Goal: Check status

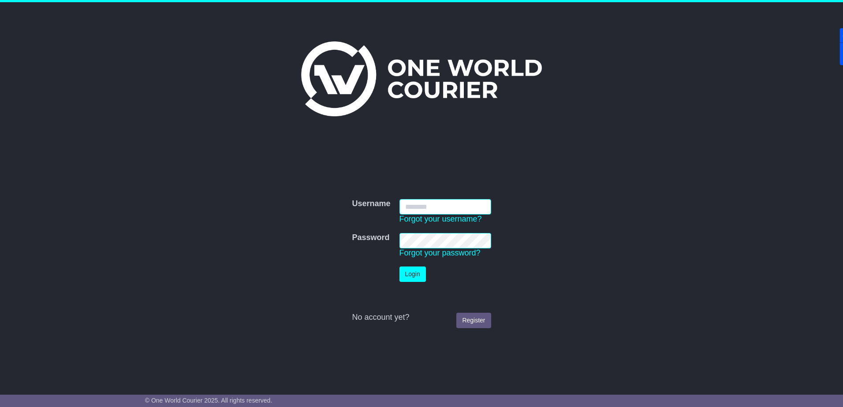
type input "**********"
click at [408, 274] on button "Login" at bounding box center [412, 274] width 26 height 15
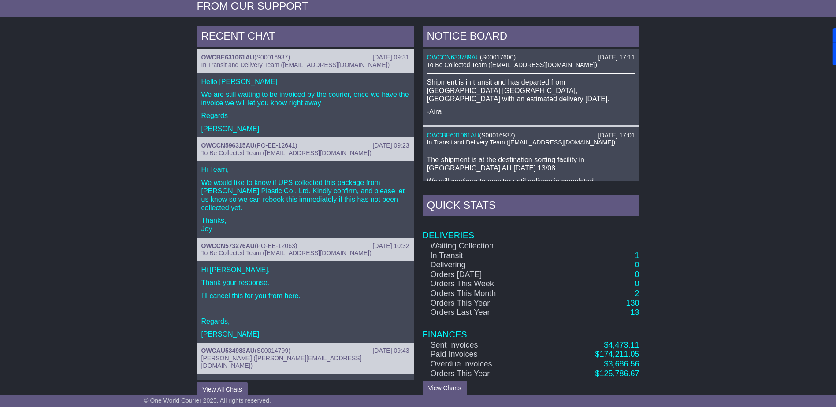
scroll to position [363, 0]
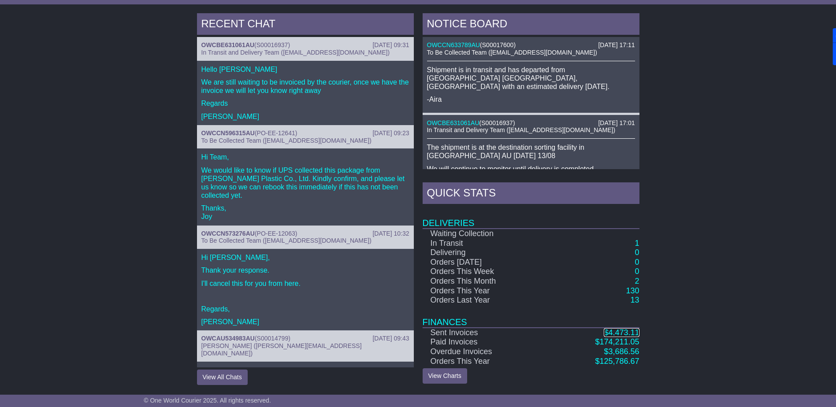
click at [623, 333] on span "4,473.11" at bounding box center [623, 332] width 31 height 9
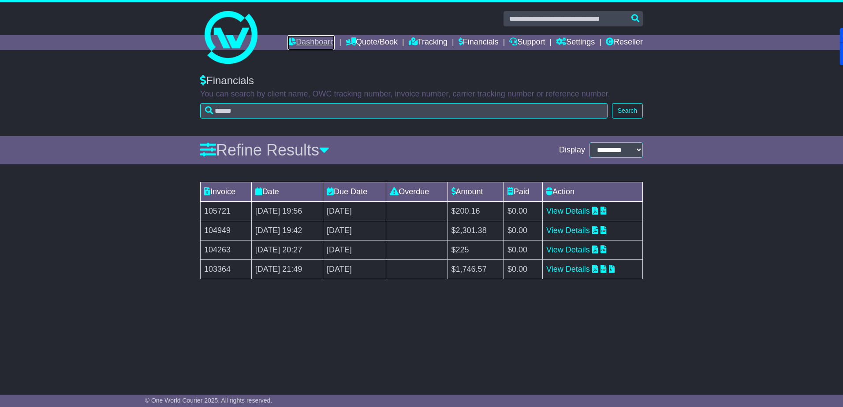
click at [305, 45] on link "Dashboard" at bounding box center [310, 42] width 47 height 15
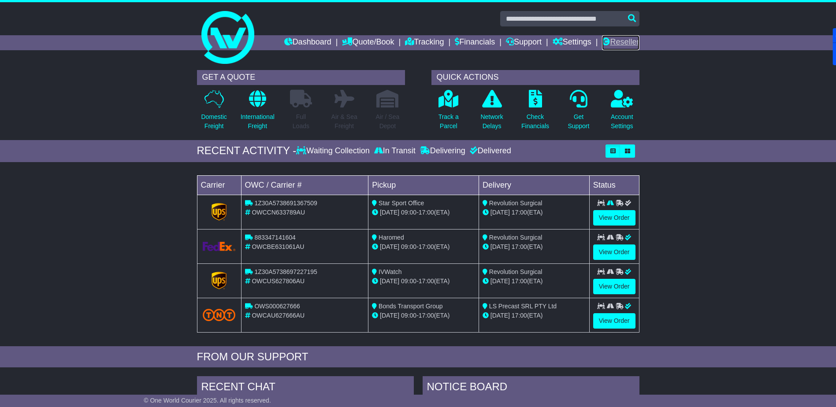
click at [630, 40] on link "Reseller" at bounding box center [620, 42] width 37 height 15
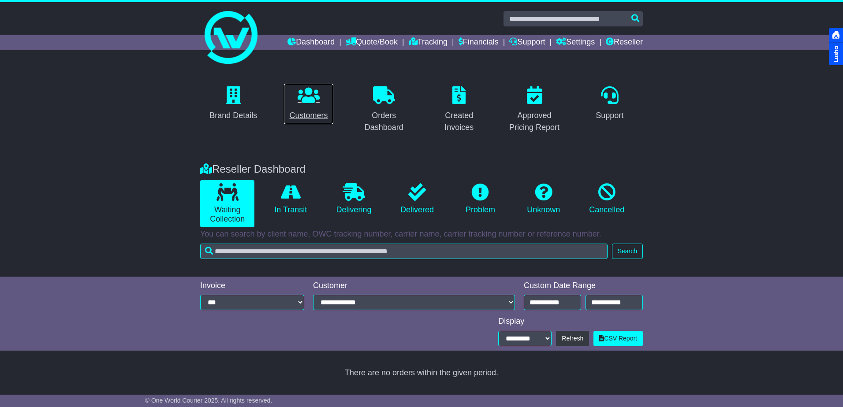
click at [307, 95] on icon at bounding box center [309, 95] width 22 height 18
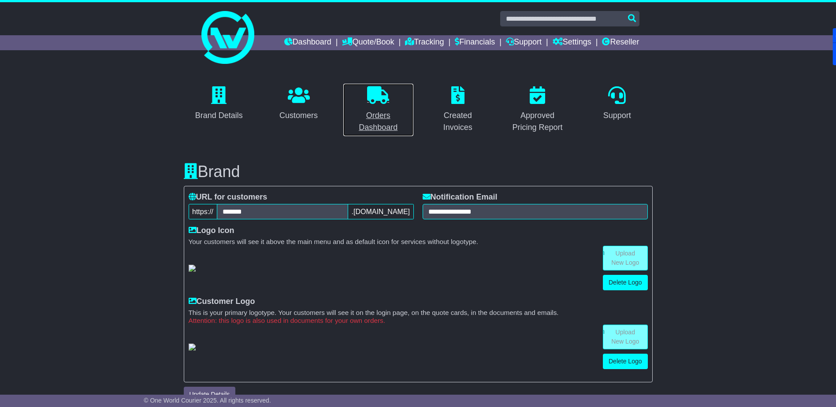
click at [376, 97] on icon at bounding box center [378, 95] width 22 height 18
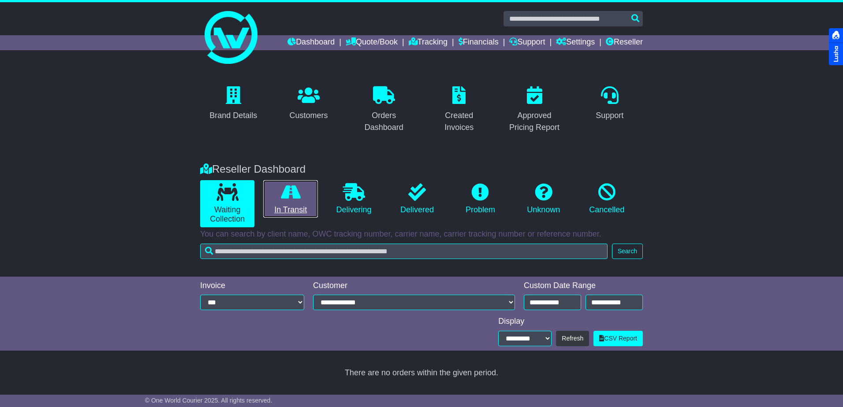
click at [290, 202] on link "In Transit" at bounding box center [290, 199] width 54 height 38
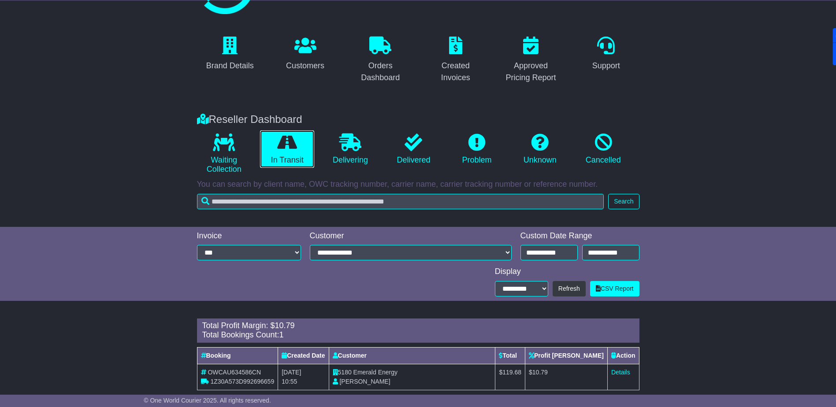
scroll to position [64, 0]
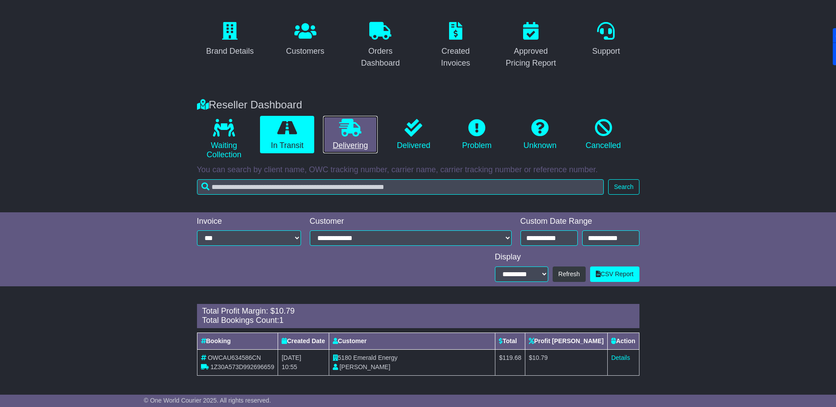
click at [367, 132] on link "Delivering" at bounding box center [350, 135] width 54 height 38
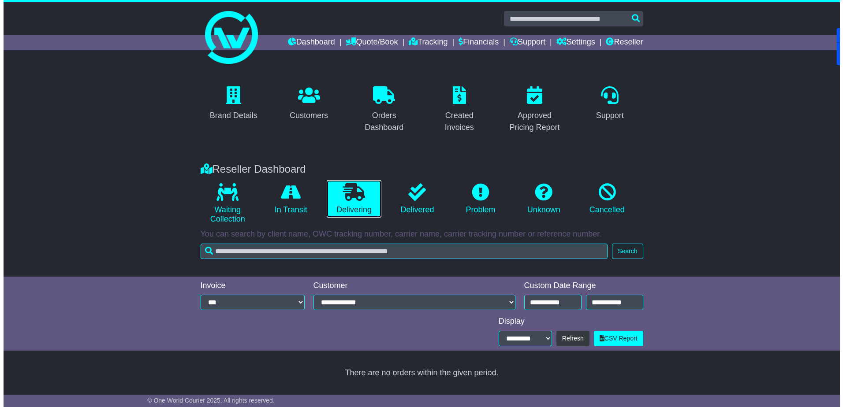
scroll to position [0, 0]
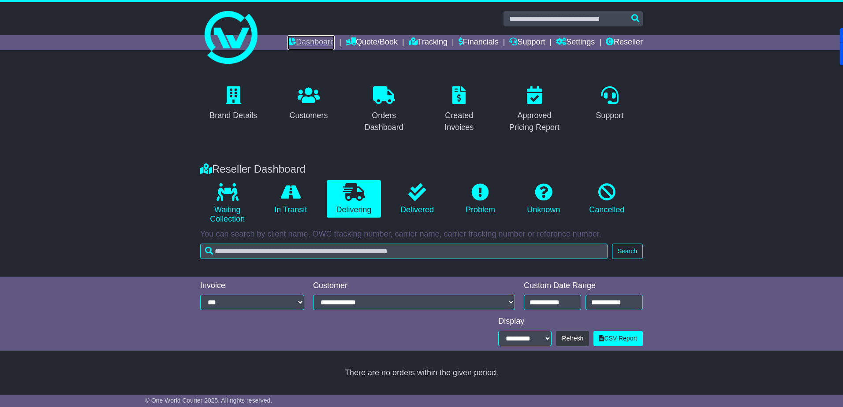
click at [316, 38] on link "Dashboard" at bounding box center [310, 42] width 47 height 15
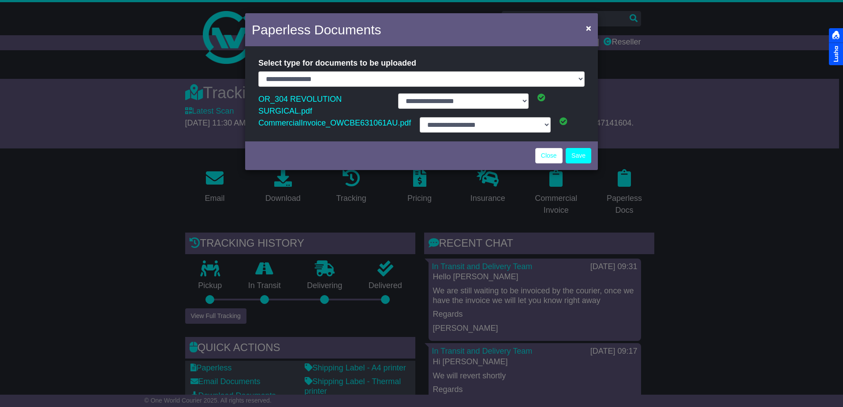
select select "**********"
click at [546, 148] on link "Close" at bounding box center [548, 155] width 27 height 15
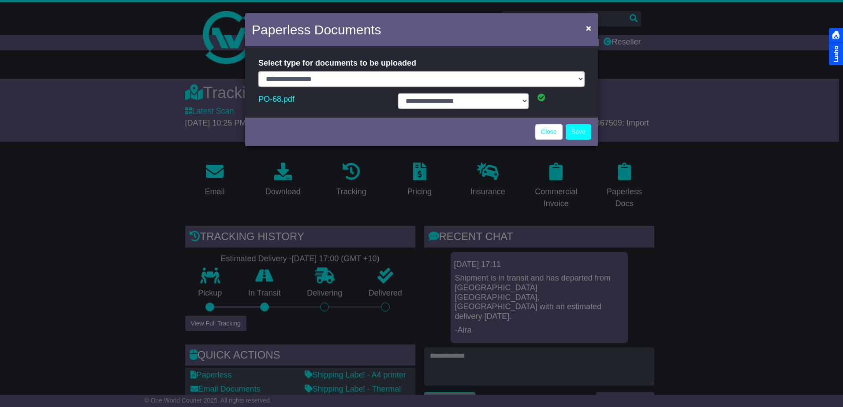
select select "**********"
click at [550, 131] on link "Close" at bounding box center [548, 131] width 27 height 15
